Goal: Task Accomplishment & Management: Use online tool/utility

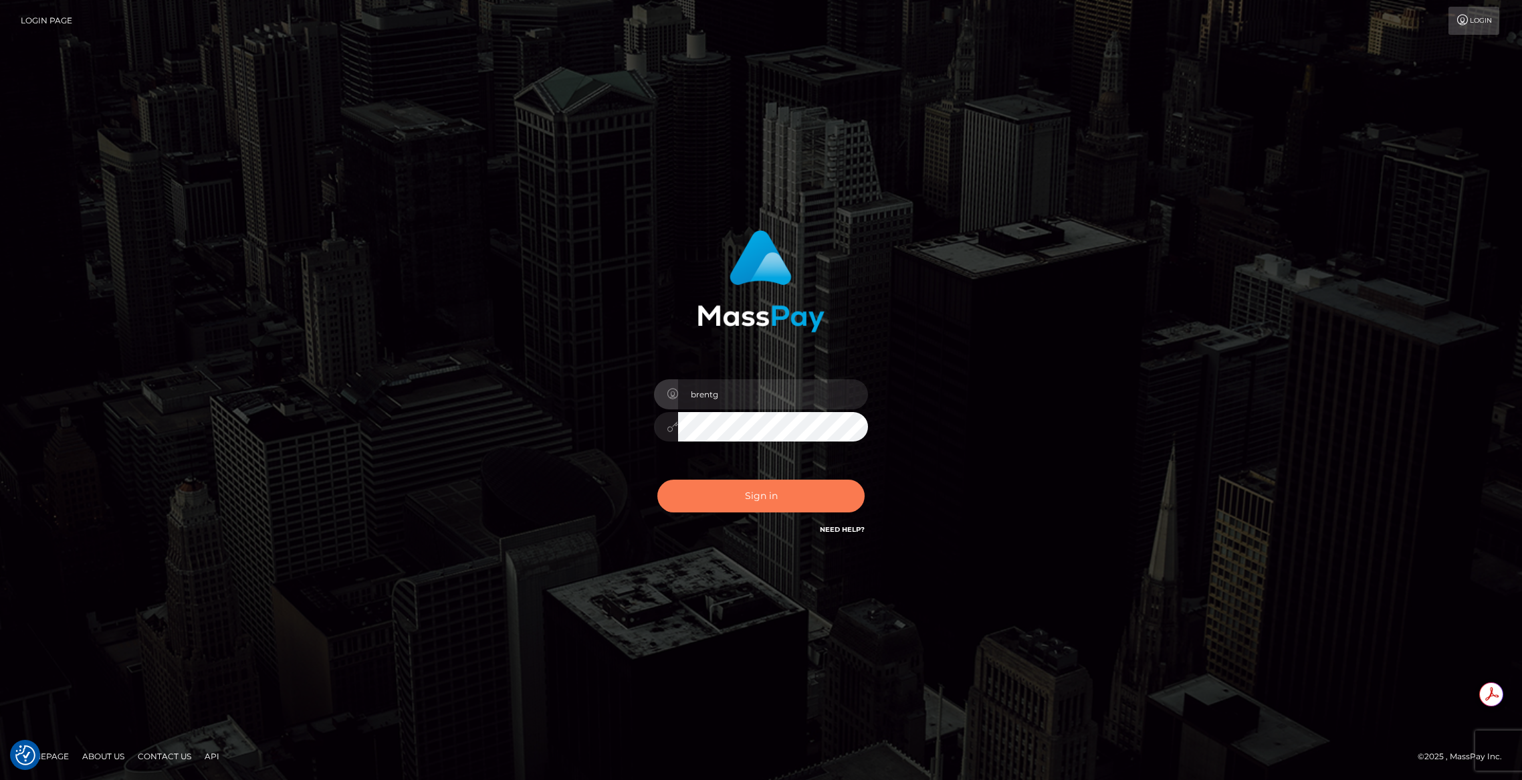
click at [769, 486] on button "Sign in" at bounding box center [760, 495] width 207 height 33
type input "brentg"
click at [734, 502] on button "Sign in" at bounding box center [760, 495] width 207 height 33
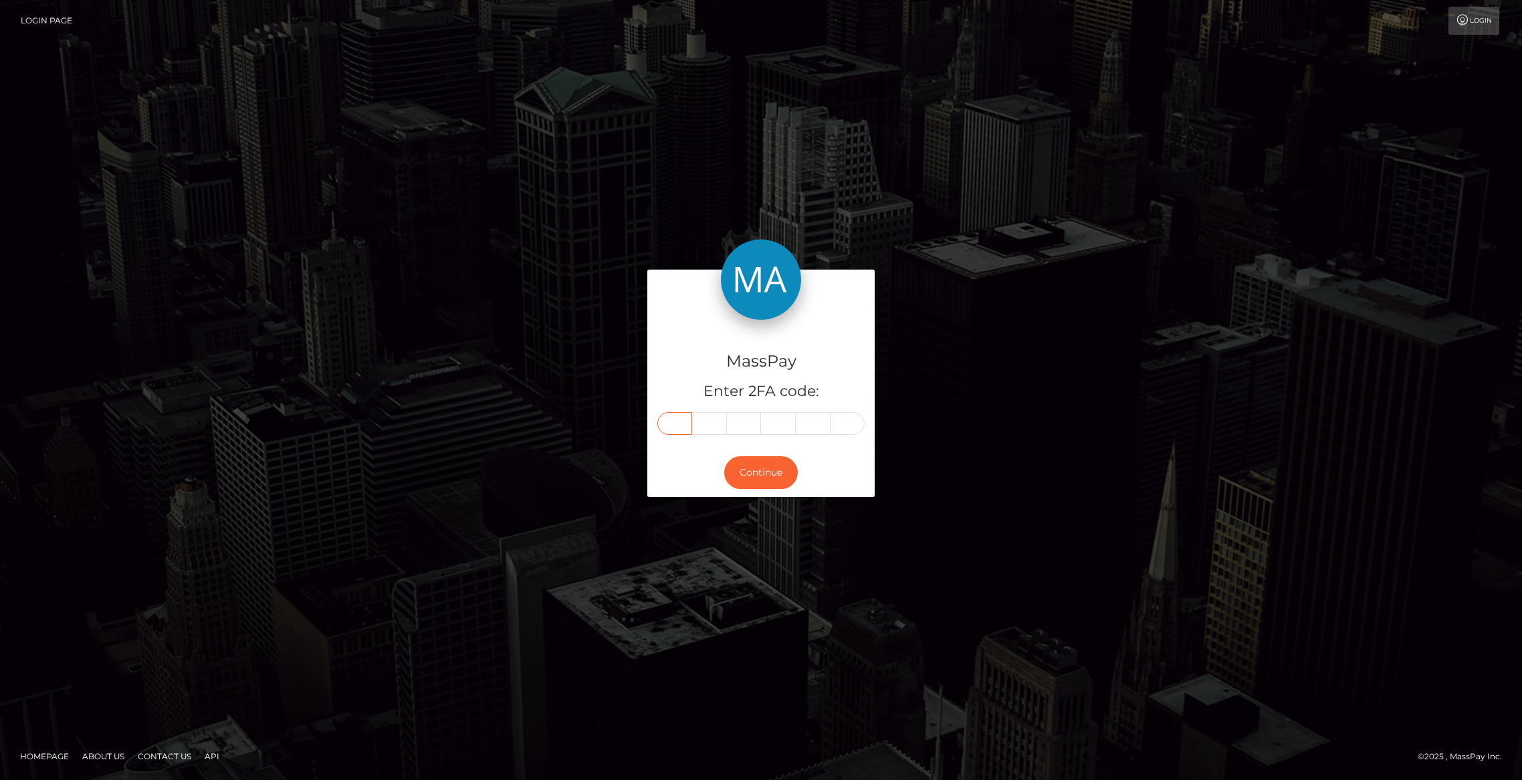
paste input "0"
type input "0"
type input "4"
type input "3"
type input "6"
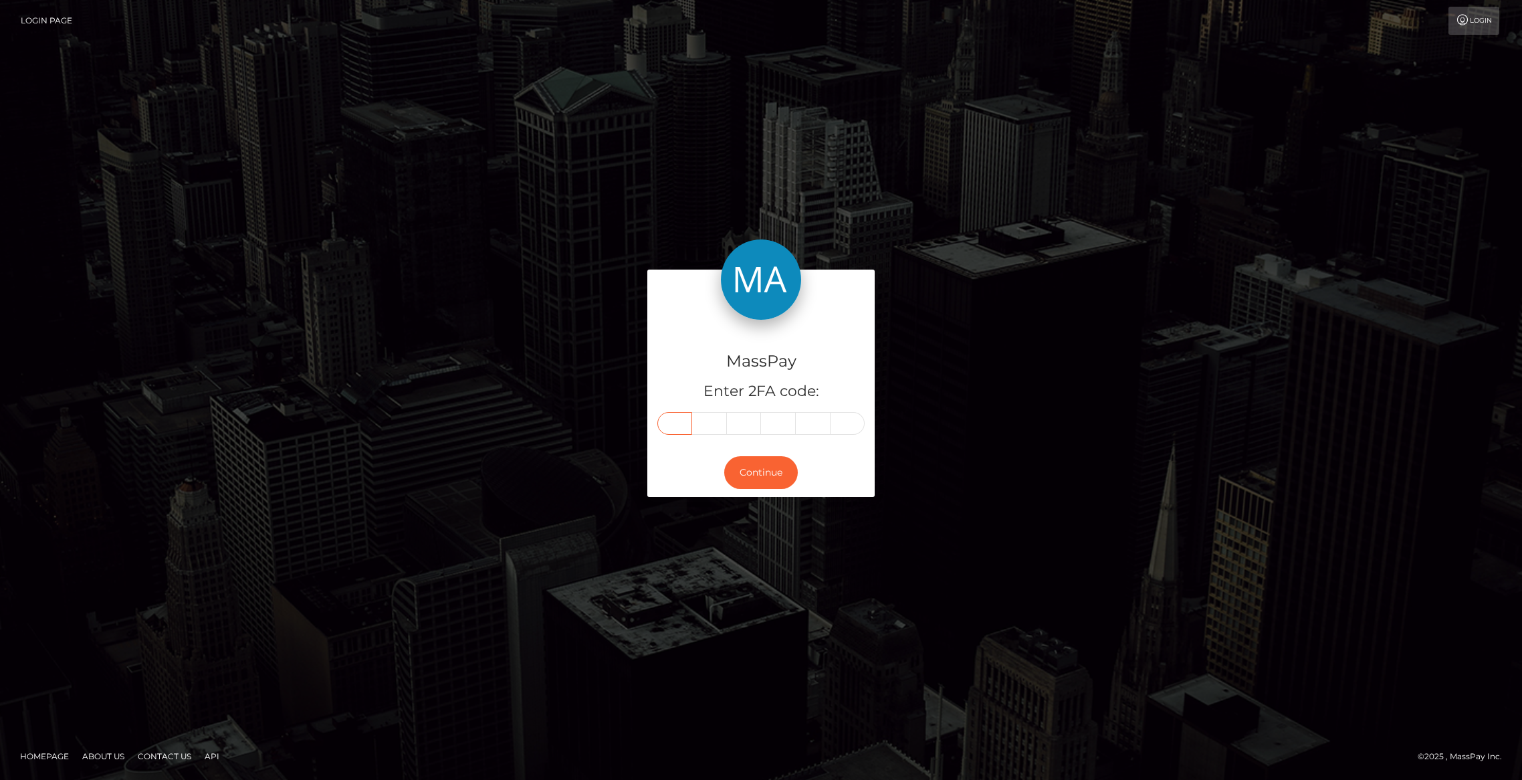
type input "2"
type input "1"
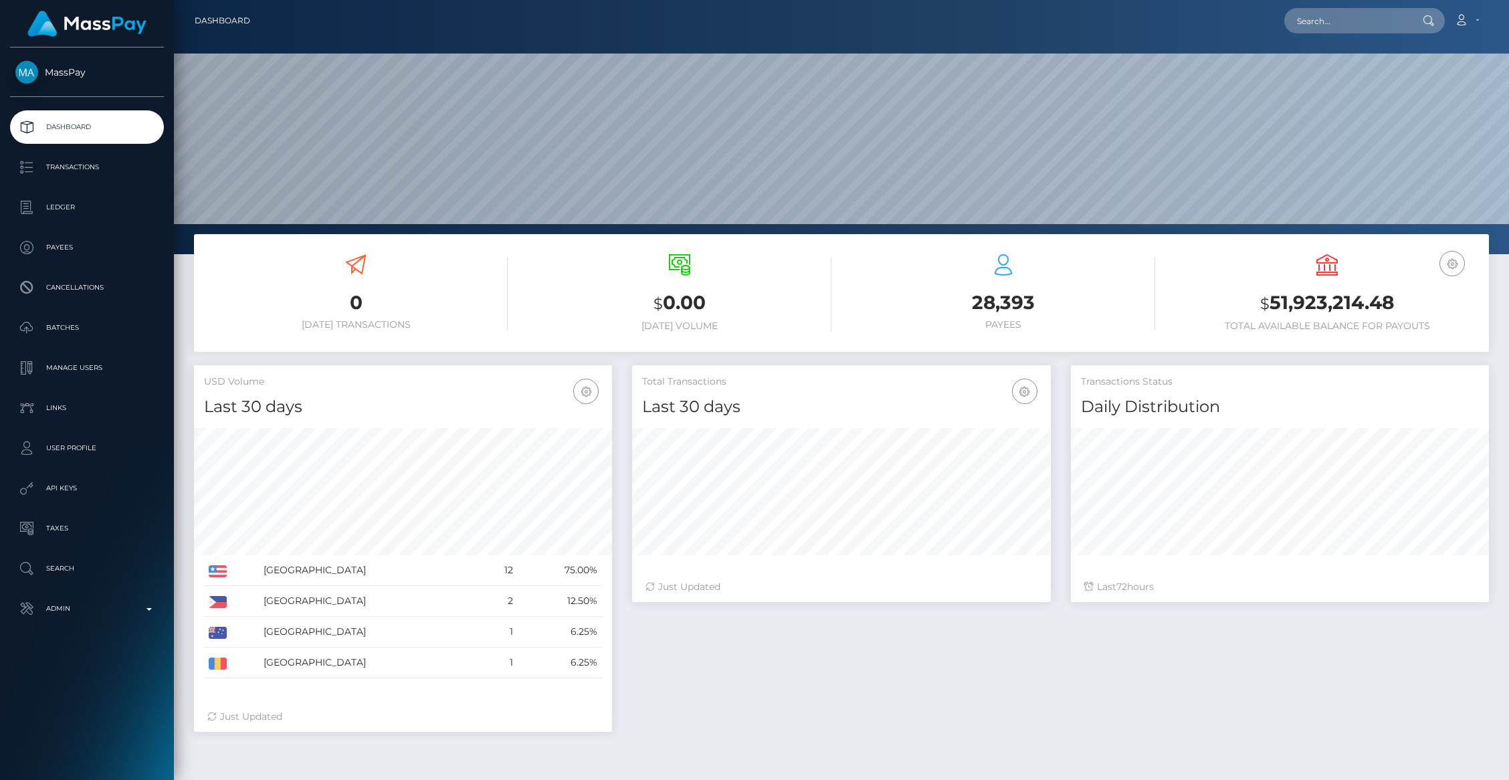
scroll to position [237, 418]
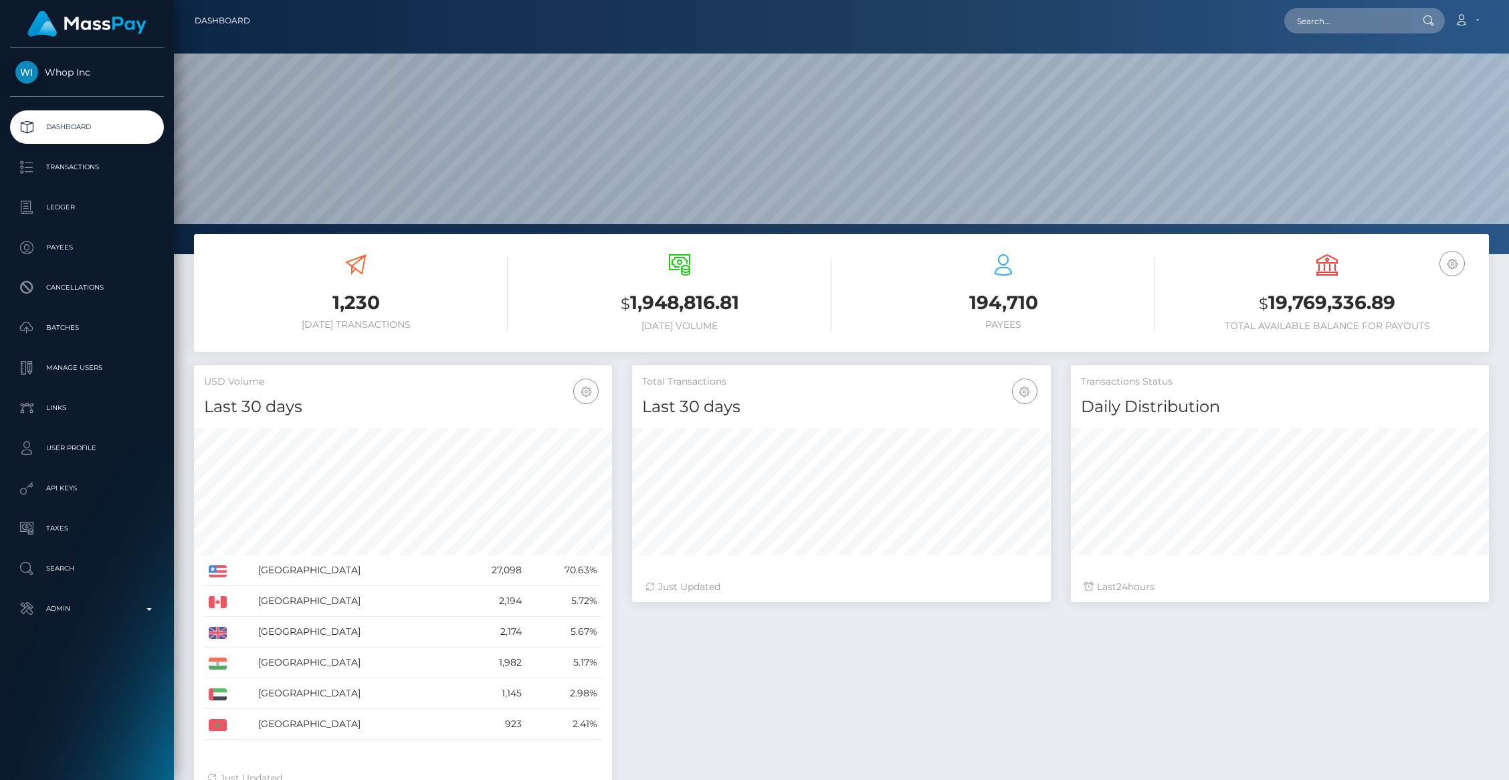
scroll to position [237, 418]
click at [1318, 31] on input "text" at bounding box center [1347, 20] width 126 height 25
paste input "pout_WlN755R4ZQ3uB"
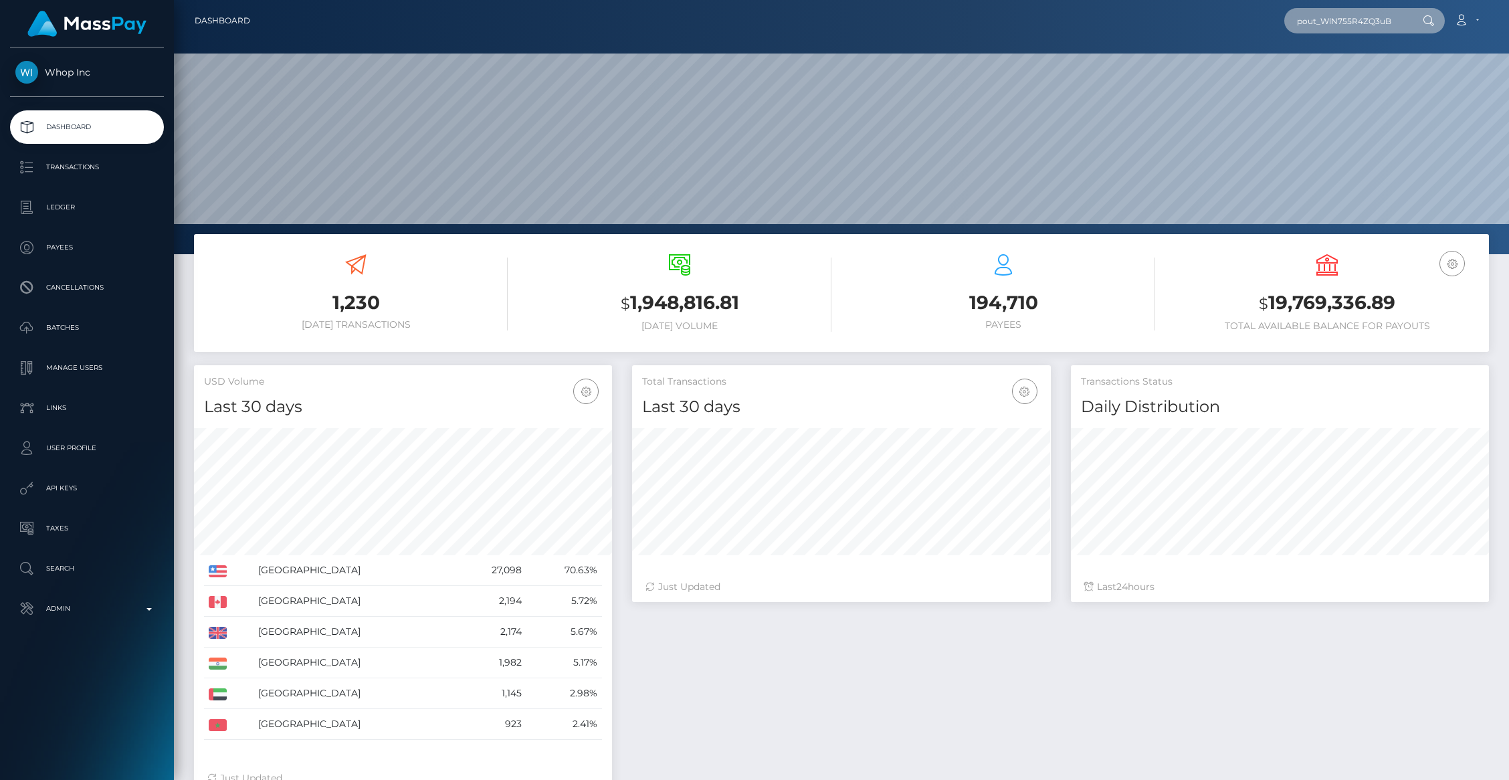
scroll to position [0, 1]
type input "pout_WlN755R4ZQ3uB"
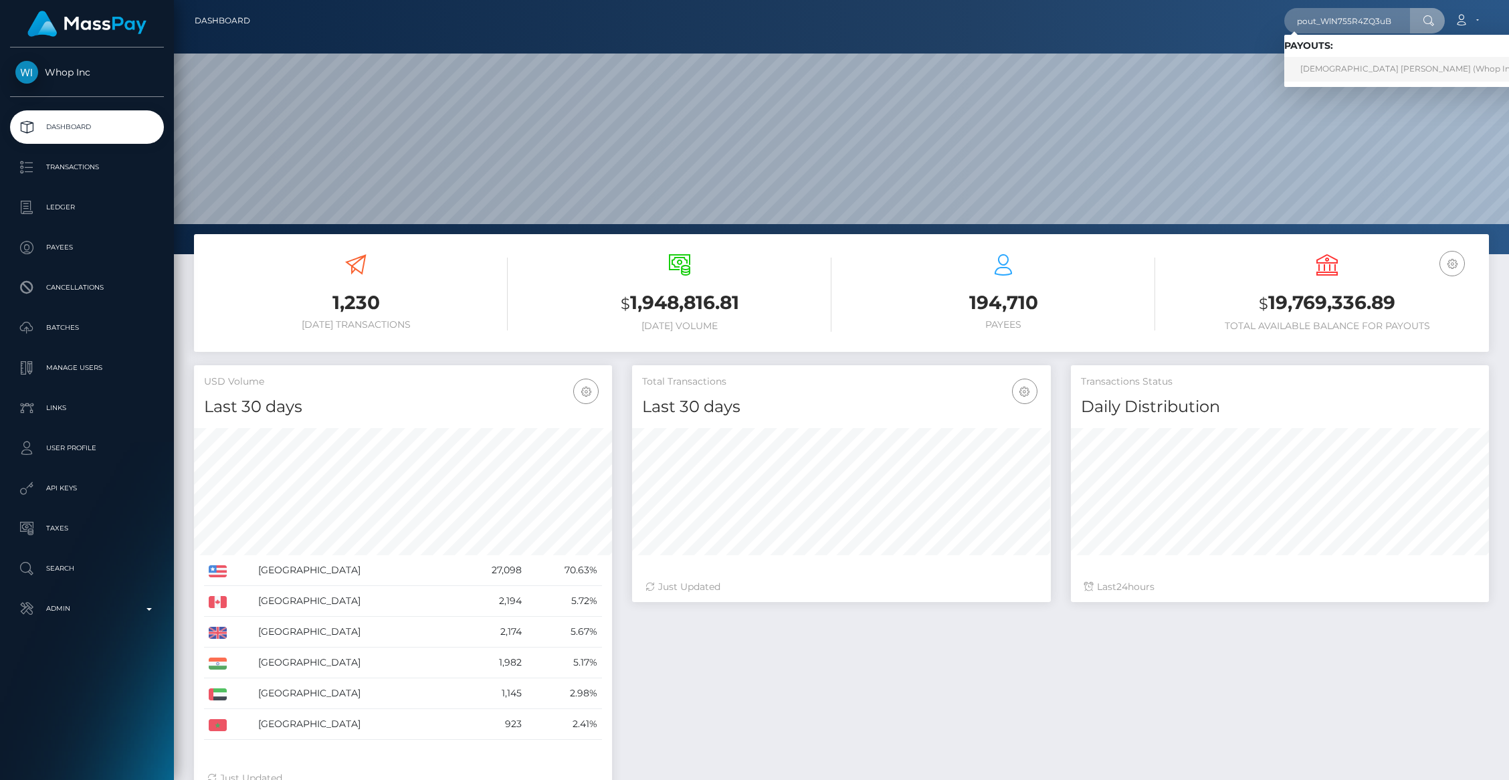
click at [1372, 66] on link "[DEMOGRAPHIC_DATA] [PERSON_NAME] (Whop Inc - )" at bounding box center [1412, 69] width 257 height 25
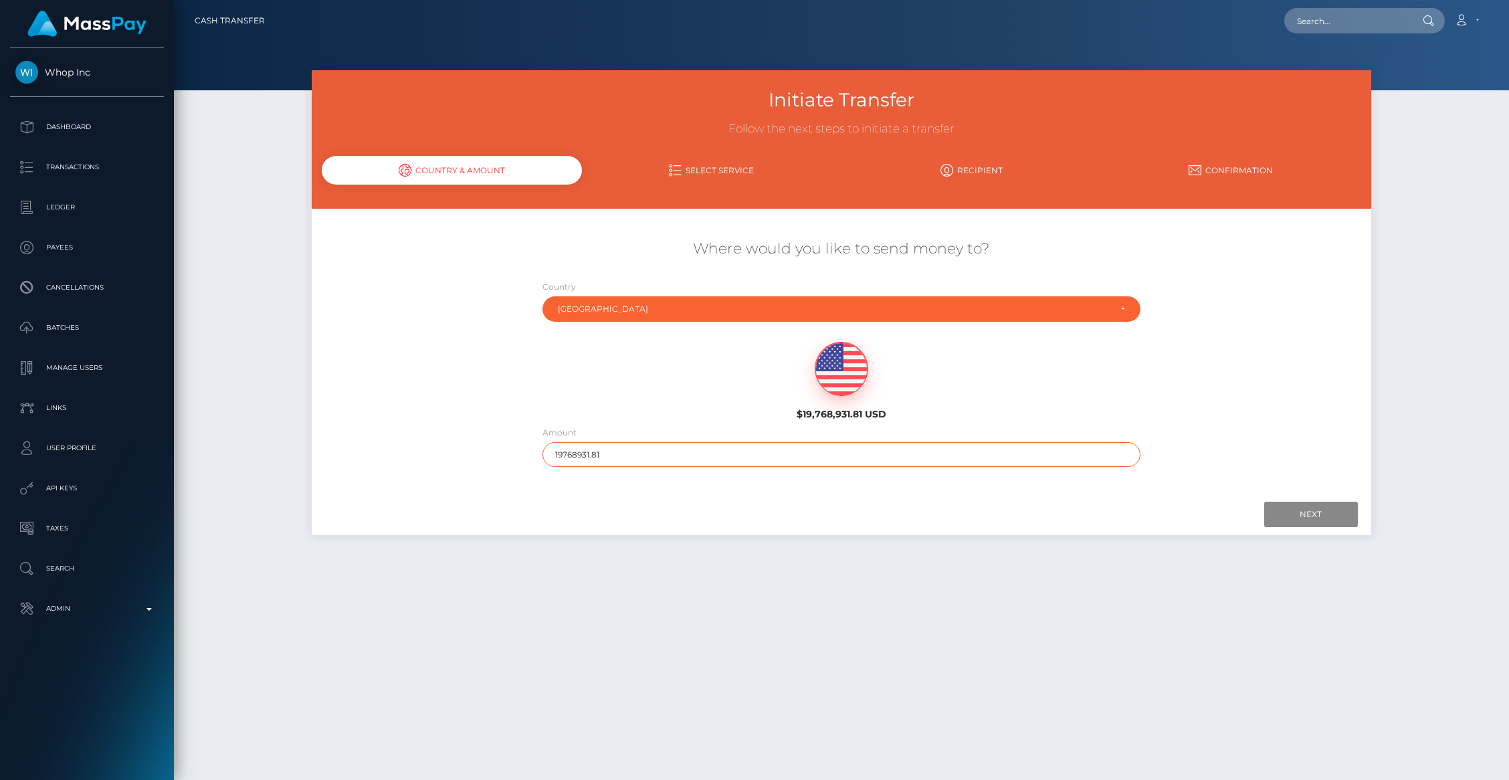
drag, startPoint x: 576, startPoint y: 455, endPoint x: 643, endPoint y: 451, distance: 67.0
click at [643, 451] on input "19768931.81" at bounding box center [841, 454] width 598 height 25
type input "1976"
click at [1331, 514] on input "Next" at bounding box center [1311, 514] width 94 height 25
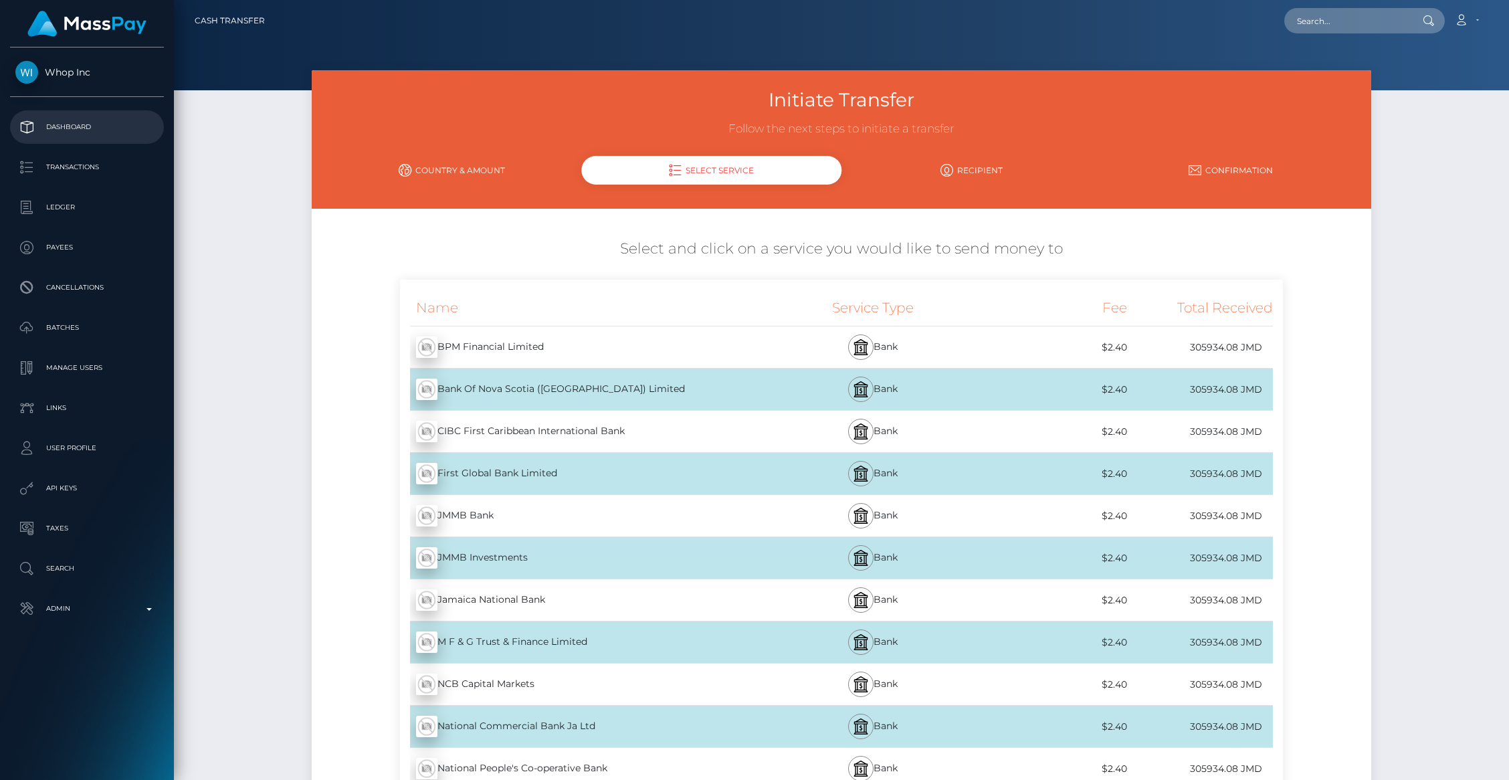
click at [94, 118] on p "Dashboard" at bounding box center [86, 127] width 143 height 20
